Goal: Task Accomplishment & Management: Complete application form

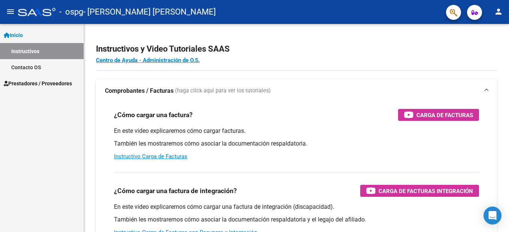
click at [45, 51] on link "Instructivos" at bounding box center [42, 51] width 84 height 16
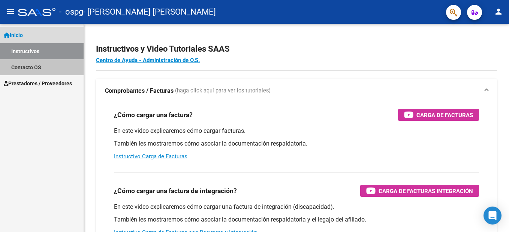
click at [46, 67] on link "Contacto OS" at bounding box center [42, 67] width 84 height 16
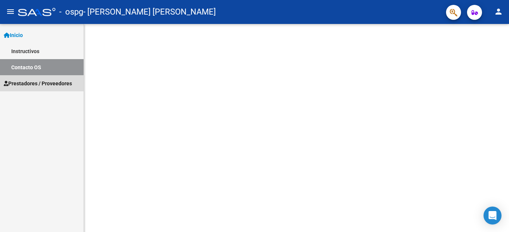
click at [46, 83] on span "Prestadores / Proveedores" at bounding box center [38, 83] width 68 height 8
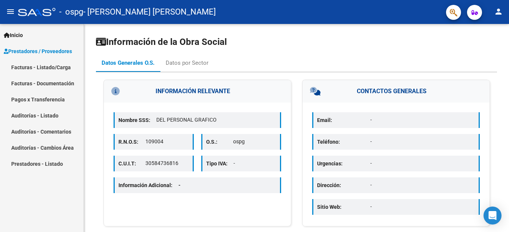
click at [62, 67] on link "Facturas - Listado/Carga" at bounding box center [42, 67] width 84 height 16
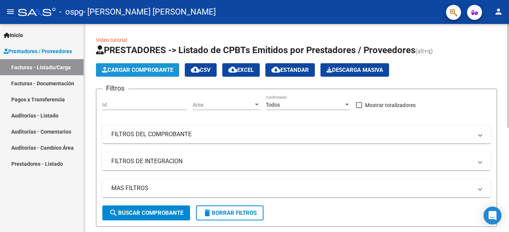
click at [145, 68] on span "Cargar Comprobante" at bounding box center [137, 70] width 71 height 7
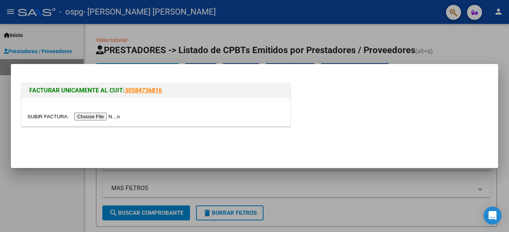
click at [93, 116] on input "file" at bounding box center [74, 117] width 95 height 8
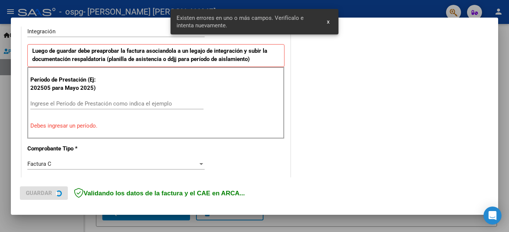
scroll to position [252, 0]
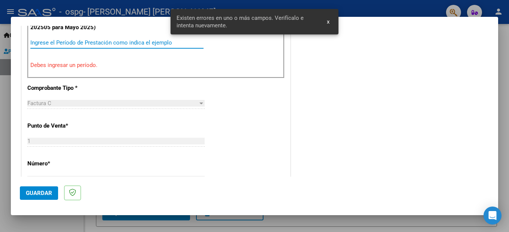
click at [100, 43] on input "Ingrese el Período de Prestación como indica el ejemplo" at bounding box center [116, 42] width 173 height 7
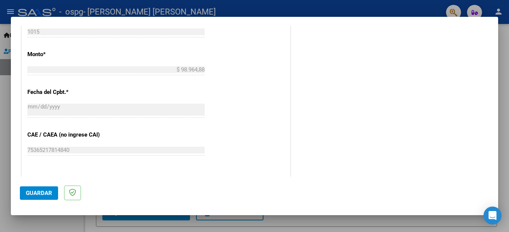
scroll to position [402, 0]
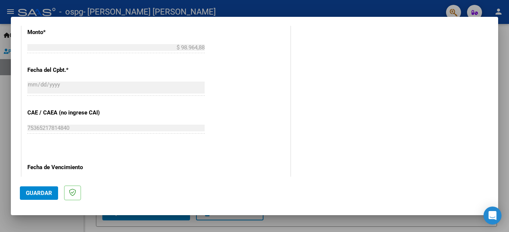
type input "202508"
click at [40, 192] on span "Guardar" at bounding box center [39, 193] width 26 height 7
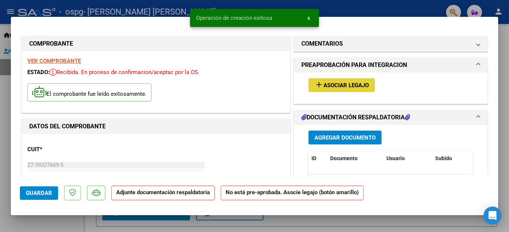
click at [332, 87] on span "Asociar Legajo" at bounding box center [345, 85] width 45 height 7
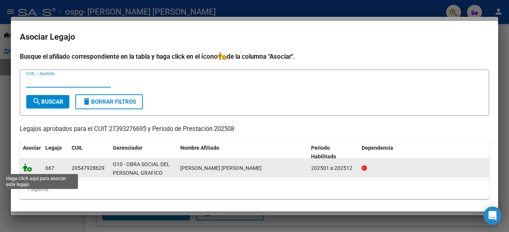
click at [31, 170] on icon at bounding box center [27, 168] width 9 height 8
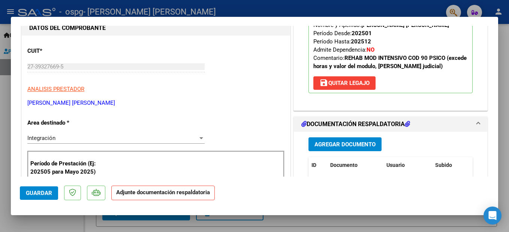
scroll to position [112, 0]
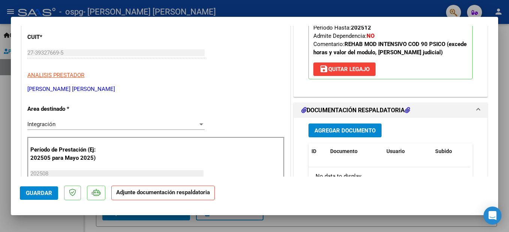
click at [366, 131] on span "Agregar Documento" at bounding box center [344, 130] width 61 height 7
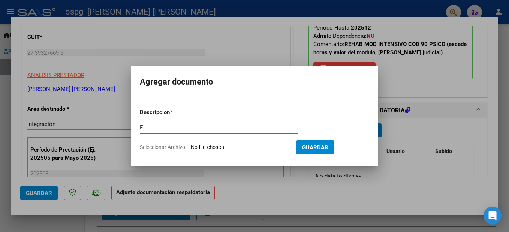
type input "FACTURA"
click at [214, 143] on form "Descripcion * FACTURA Escriba aquí una descripcion Seleccionar Archivo Guardar" at bounding box center [254, 130] width 229 height 55
click at [212, 149] on input "Seleccionar Archivo" at bounding box center [240, 147] width 99 height 7
type input "C:\fakepath\27393276695_011_00001_00001015.pdf"
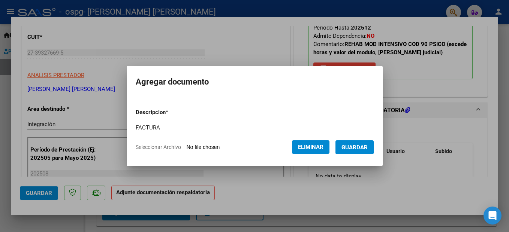
click at [360, 148] on span "Guardar" at bounding box center [354, 147] width 26 height 7
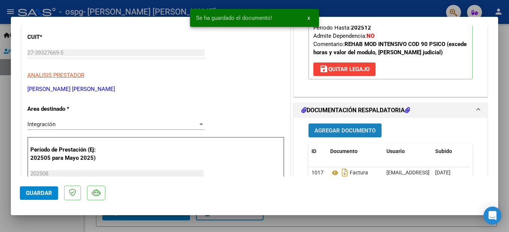
click at [354, 130] on span "Agregar Documento" at bounding box center [344, 130] width 61 height 7
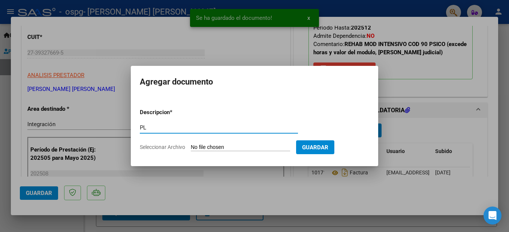
type input "PLANILLA DE ASISTENCIA"
click at [221, 149] on input "Seleccionar Archivo" at bounding box center [240, 147] width 99 height 7
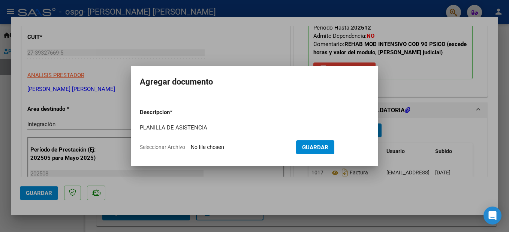
type input "C:\fakepath\Foto de [PERSON_NAME] (14).pdf"
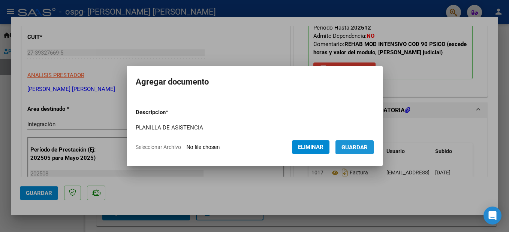
click at [363, 149] on span "Guardar" at bounding box center [354, 147] width 26 height 7
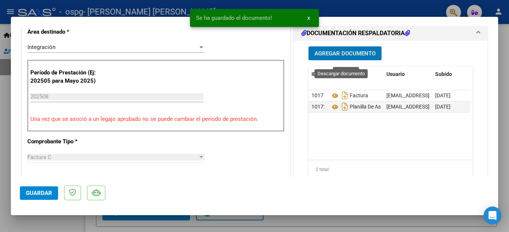
scroll to position [187, 0]
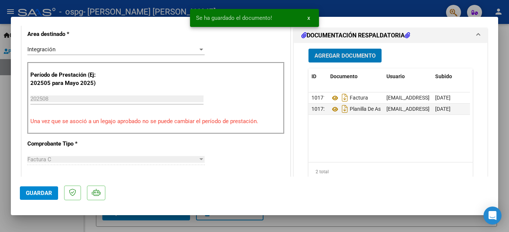
click at [350, 60] on button "Agregar Documento" at bounding box center [344, 56] width 73 height 14
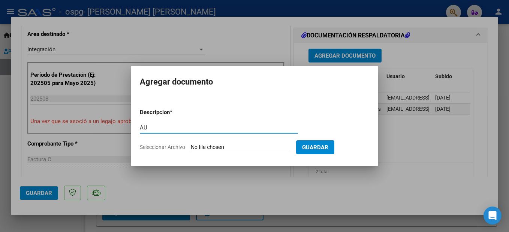
type input "AUTORIZACION"
click at [220, 148] on input "Seleccionar Archivo" at bounding box center [240, 147] width 99 height 7
type input "C:\fakepath\autorizacion 2025 (7).pdf"
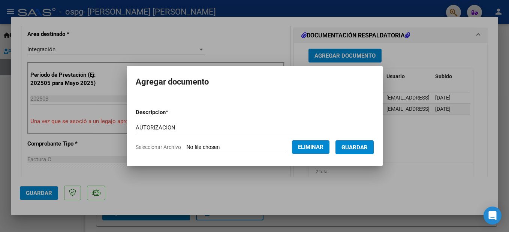
click at [360, 146] on span "Guardar" at bounding box center [354, 147] width 26 height 7
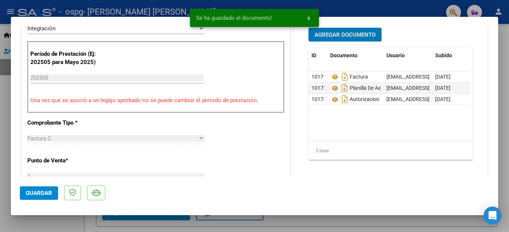
scroll to position [145, 0]
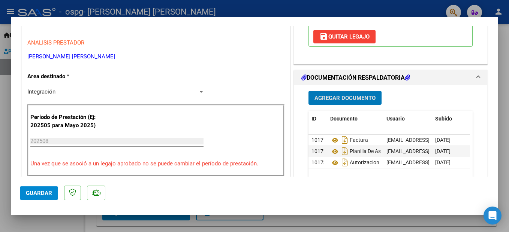
click at [48, 190] on span "Guardar" at bounding box center [39, 193] width 26 height 7
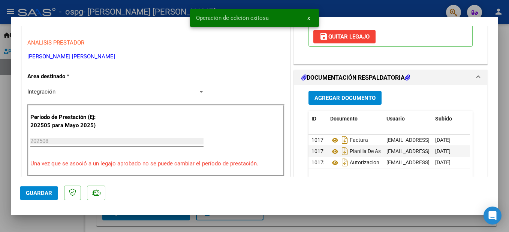
click at [77, 227] on div at bounding box center [254, 116] width 509 height 232
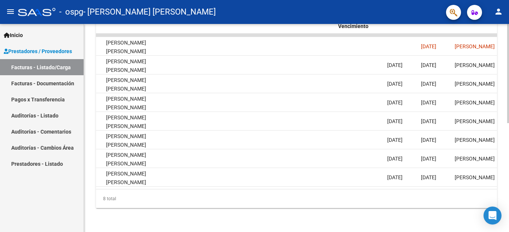
scroll to position [0, 1053]
